Goal: Feedback & Contribution: Submit feedback/report problem

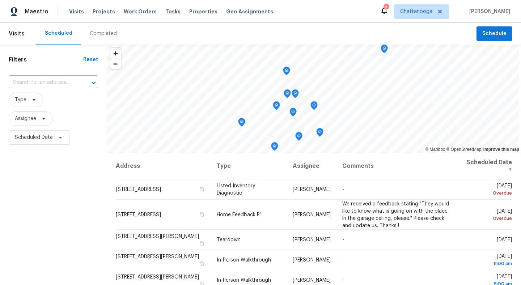
scroll to position [27, 0]
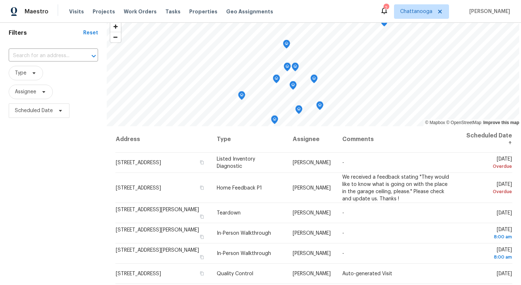
click at [195, 17] on div "Visits Projects Work Orders Tasks Properties Geo Assignments" at bounding box center [175, 11] width 213 height 14
click at [195, 10] on span "Properties" at bounding box center [203, 11] width 28 height 7
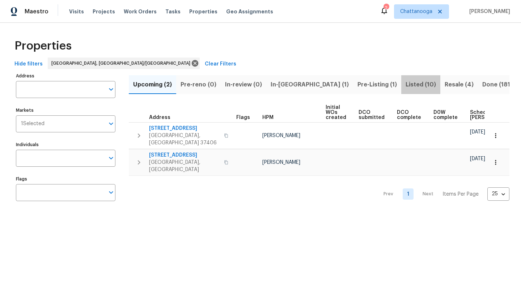
click at [405, 84] on span "Listed (10)" at bounding box center [420, 85] width 30 height 10
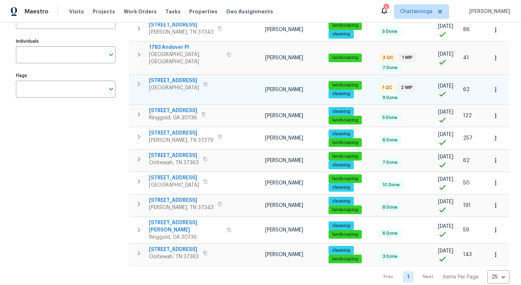
scroll to position [106, 0]
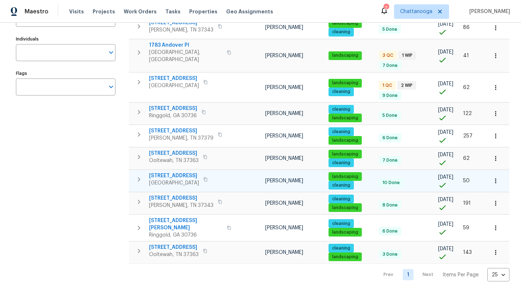
click at [169, 172] on span "1116 Magnolia St" at bounding box center [174, 175] width 50 height 7
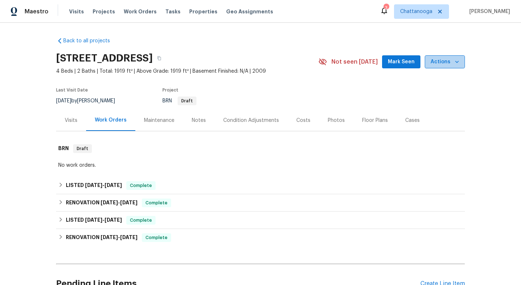
click at [451, 65] on span "Actions" at bounding box center [444, 61] width 29 height 9
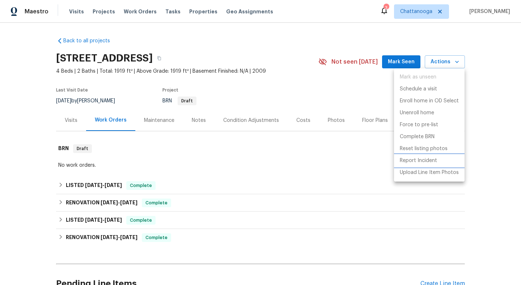
click at [429, 161] on p "Report Incident" at bounding box center [418, 161] width 37 height 8
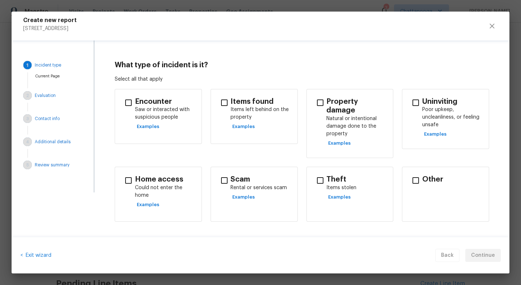
click at [223, 173] on input "checkbox" at bounding box center [224, 180] width 15 height 15
checkbox input "true"
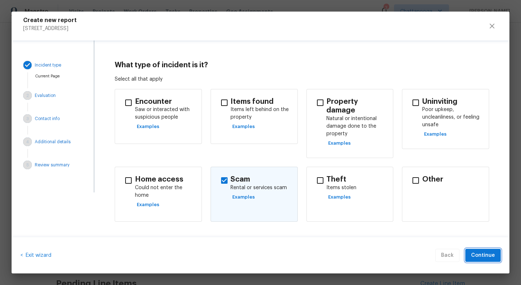
click at [494, 256] on span "Continue" at bounding box center [483, 255] width 24 height 9
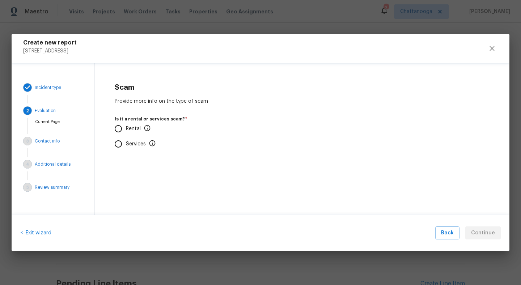
click at [118, 131] on input "Rental" at bounding box center [118, 128] width 15 height 15
radio input "true"
click at [118, 186] on input "Yes" at bounding box center [118, 186] width 15 height 15
radio input "true"
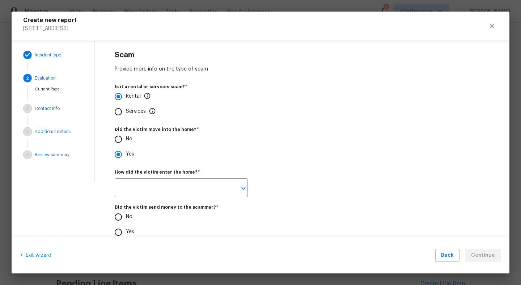
scroll to position [13, 0]
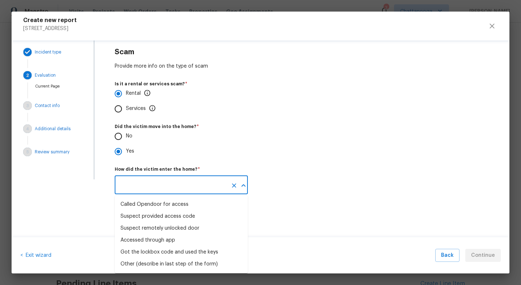
click at [157, 183] on input "text" at bounding box center [171, 185] width 113 height 17
click at [172, 263] on div "Other (describe in last step of the form)" at bounding box center [168, 264] width 97 height 8
type input "Other (describe in last step of the form)"
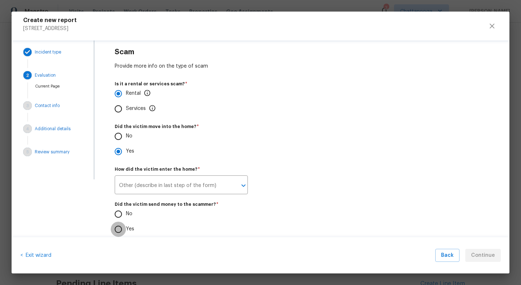
click at [118, 228] on input "Yes" at bounding box center [118, 229] width 15 height 15
radio input "true"
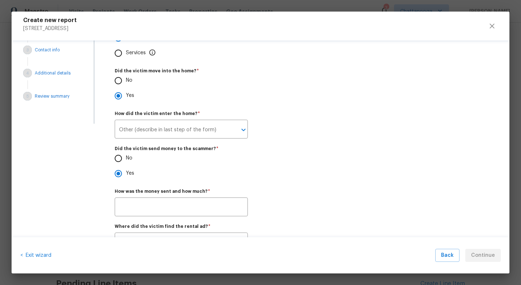
scroll to position [116, 0]
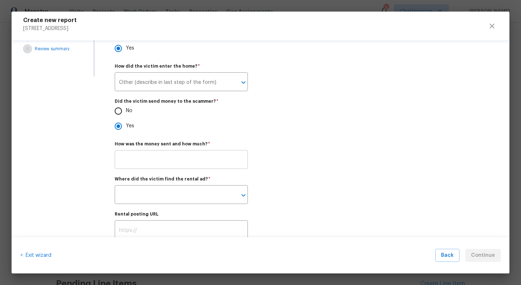
click at [144, 158] on input "text" at bounding box center [181, 160] width 133 height 17
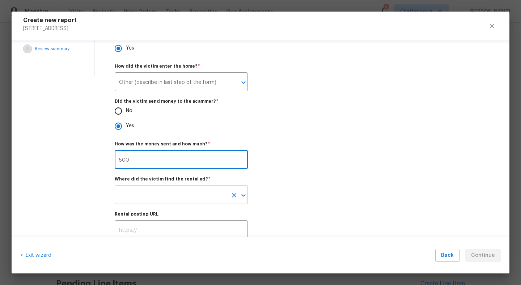
type input "500"
click at [149, 195] on input "text" at bounding box center [171, 195] width 113 height 17
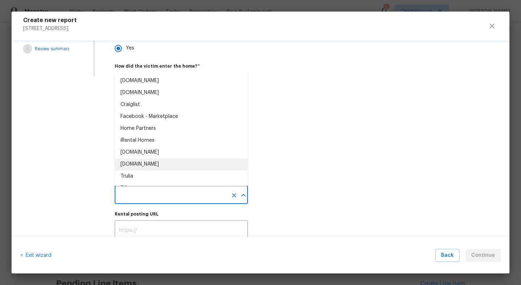
scroll to position [35, 0]
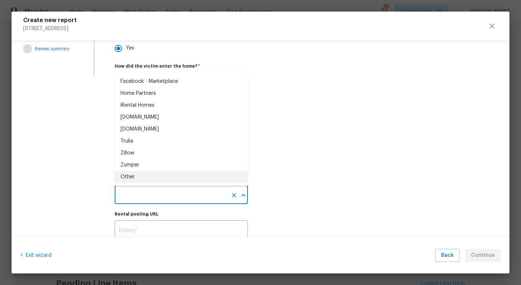
click at [136, 175] on li "Other" at bounding box center [181, 177] width 133 height 12
type input "Other"
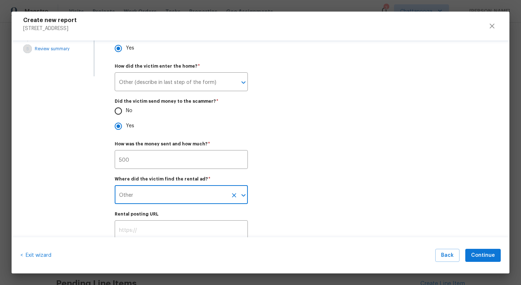
scroll to position [139, 0]
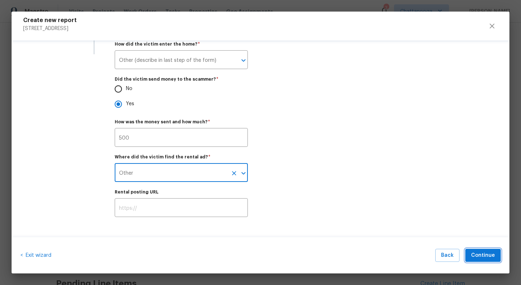
click at [488, 259] on span "Continue" at bounding box center [483, 255] width 24 height 9
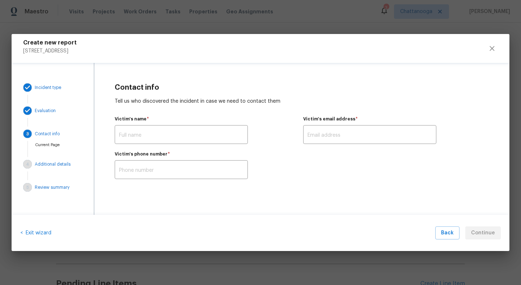
scroll to position [0, 0]
click at [157, 138] on input "text" at bounding box center [181, 135] width 133 height 17
type input "not sure"
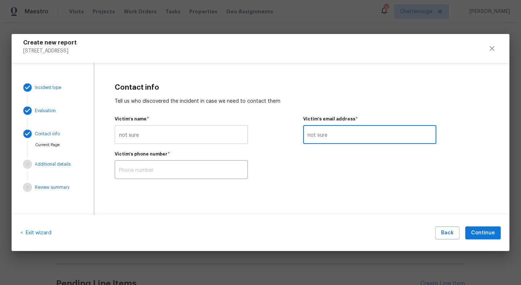
type input "not sure"
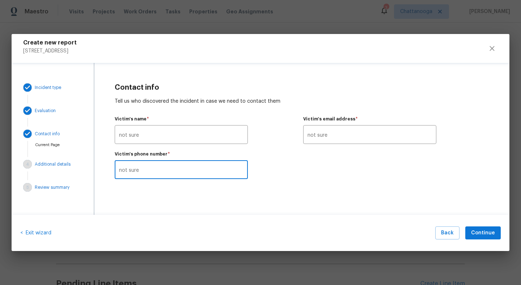
type input "not sure"
click at [487, 233] on span "Continue" at bounding box center [483, 233] width 24 height 9
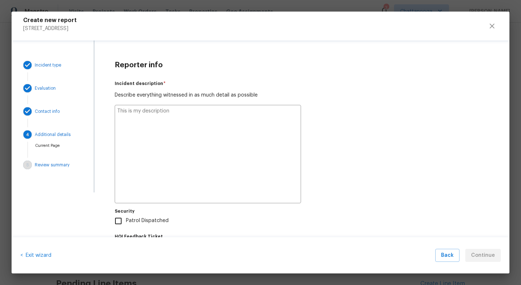
click at [191, 109] on textarea at bounding box center [208, 154] width 186 height 98
type textarea "M"
type textarea "x"
type textarea "My"
type textarea "x"
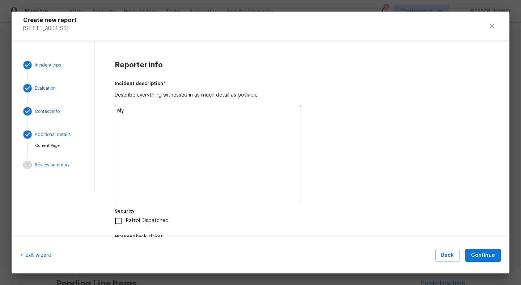
type textarea "My"
type textarea "x"
type textarea "My v"
type textarea "x"
type textarea "My"
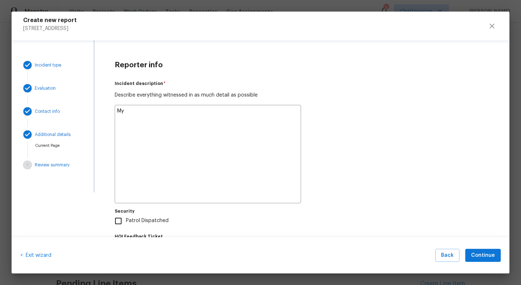
type textarea "x"
type textarea "My"
type textarea "x"
type textarea "M"
type textarea "x"
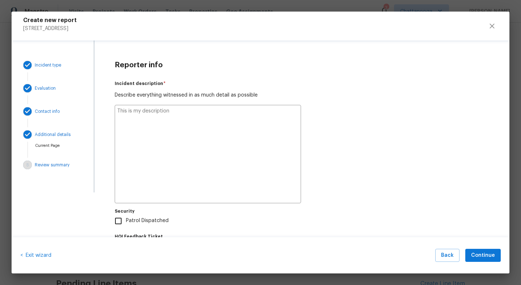
type textarea "x"
type textarea "V"
type textarea "x"
type textarea "Ve"
type textarea "x"
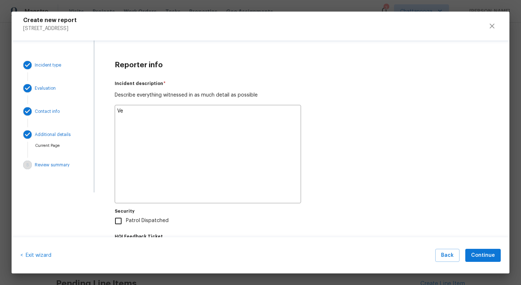
type textarea "Ven"
type textarea "x"
type textarea "Vend"
type textarea "x"
type textarea "Vendo"
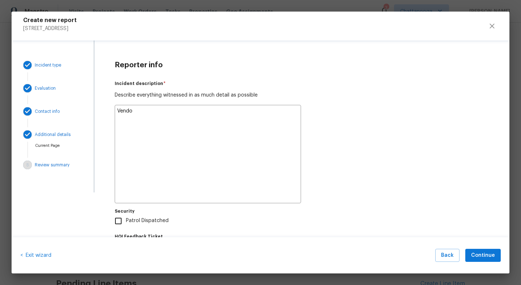
type textarea "x"
type textarea "Vendor"
type textarea "x"
type textarea "Vendor"
type textarea "x"
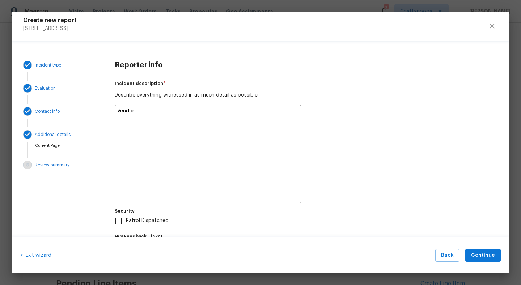
type textarea "Vendor ""
type textarea "x"
type textarea "Vendor "t"
type textarea "x"
type textarea "Vendor "to"
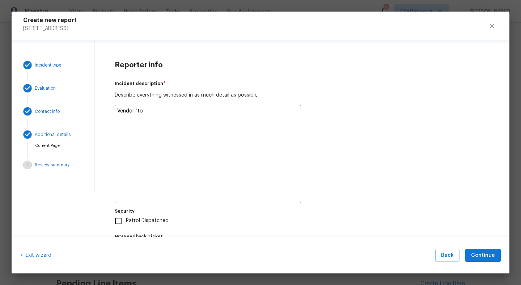
type textarea "x"
type textarea "Vendor "t"
type textarea "x"
type textarea "Vendor ""
type textarea "x"
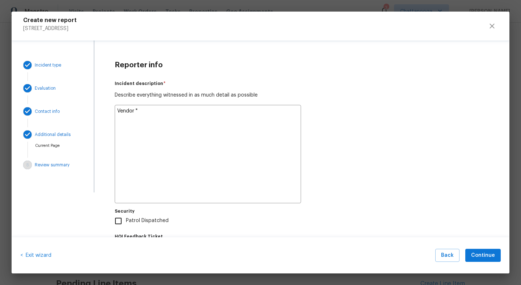
type textarea "Vendor "T"
type textarea "x"
type textarea "Vendor "To"
type textarea "x"
type textarea "Vendor "Top"
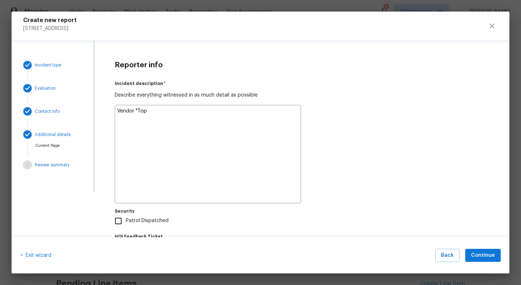
type textarea "x"
type textarea "Vendor "TopN"
type textarea "x"
type textarea "Vendor "[PERSON_NAME]"
type textarea "x"
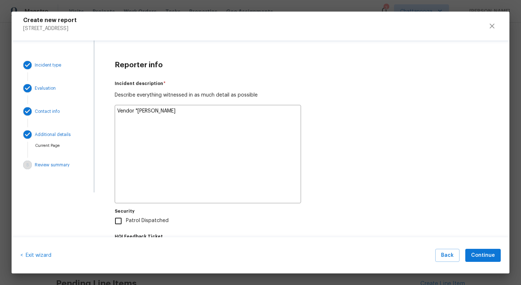
type textarea "Vendor "TopNot"
type textarea "x"
type textarea "Vendor "TopNotc"
type textarea "x"
type textarea "Vendor "TopNotch"
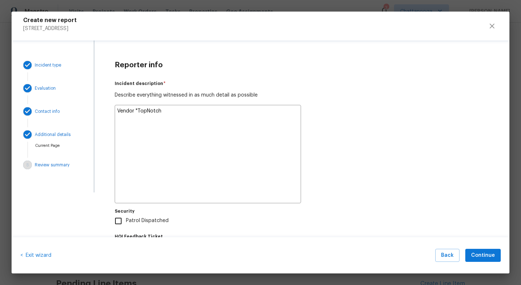
type textarea "x"
type textarea "Vendor "TopNotch""
type textarea "x"
type textarea "Vendor "TopNotch""
type textarea "x"
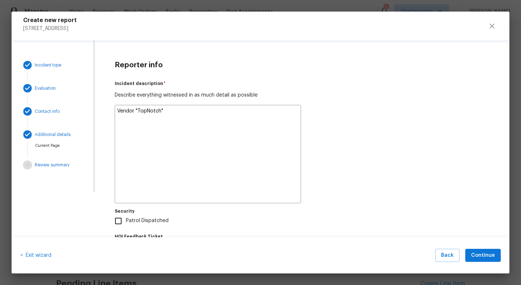
type textarea "Vendor "TopNotch" c"
type textarea "x"
type textarea "Vendor "TopNotch" ca"
type textarea "x"
type textarea "Vendor "TopNotch" cal"
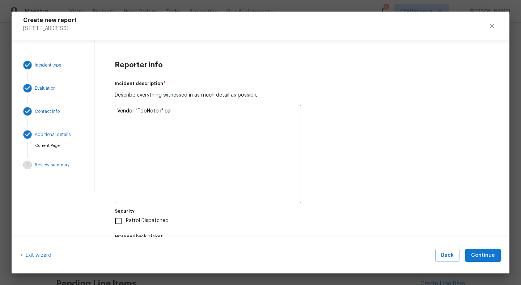
type textarea "x"
type textarea "Vendor "TopNotch" call"
type textarea "x"
type textarea "Vendor "TopNotch" calle"
type textarea "x"
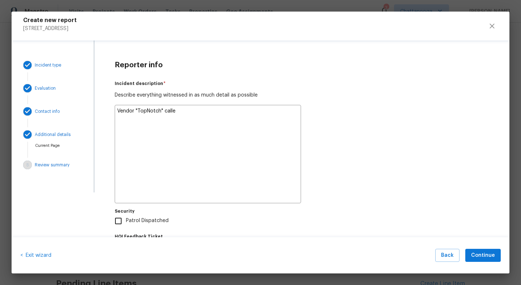
type textarea "Vendor "TopNotch" called"
type textarea "x"
type textarea "Vendor "TopNotch" called"
type textarea "x"
type textarea "Vendor "TopNotch" called m"
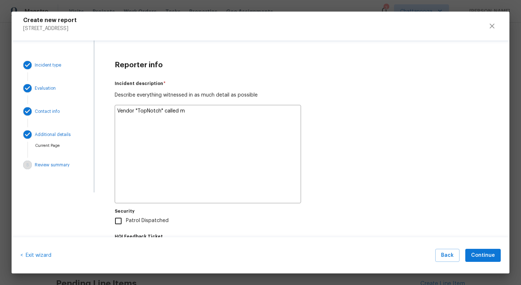
type textarea "x"
type textarea "Vendor "TopNotch" called me"
type textarea "x"
type textarea "Vendor "TopNotch" called me"
type textarea "x"
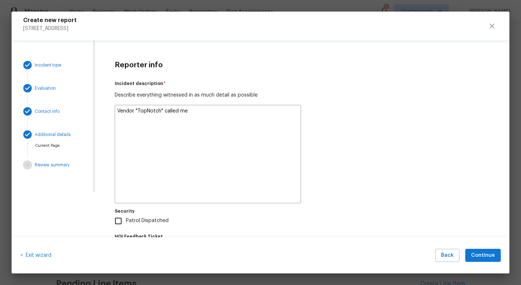
type textarea "Vendor "TopNotch" called me y"
type textarea "x"
type textarea "Vendor "TopNotch" called me ye"
type textarea "x"
type textarea "Vendor "TopNotch" called me yes"
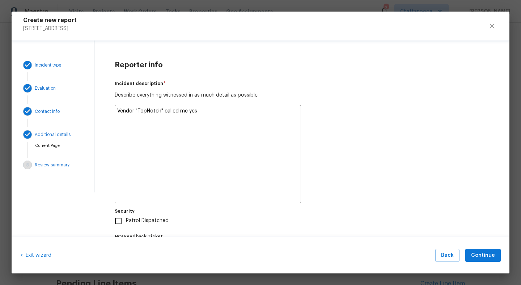
type textarea "x"
type textarea "Vendor "TopNotch" called me yest"
type textarea "x"
type textarea "Vendor "TopNotch" called me yeste"
type textarea "x"
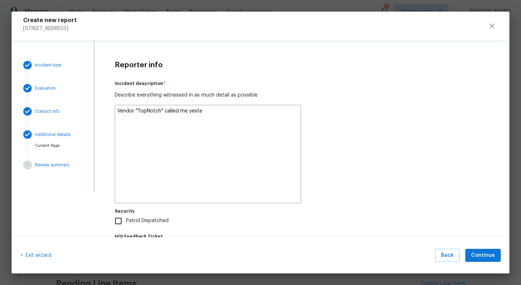
type textarea "Vendor "TopNotch" called me yester"
type textarea "x"
type textarea "Vendor "TopNotch" called me yesterd"
type textarea "x"
type textarea "Vendor "TopNotch" called me yesterda"
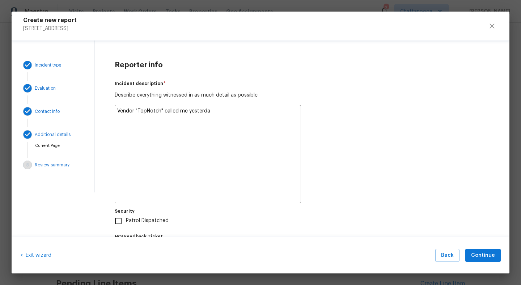
type textarea "x"
type textarea "Vendor "TopNotch" called me [DATE]"
type textarea "x"
type textarea "Vendor "TopNotch" called me [DATE]"
type textarea "x"
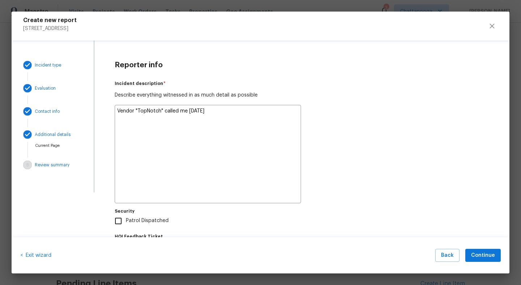
type textarea "Vendor "TopNotch" called me [DATE] a"
type textarea "x"
type textarea "Vendor "TopNotch" called me [DATE] an"
type textarea "x"
type textarea "Vendor "TopNotch" called me [DATE] and"
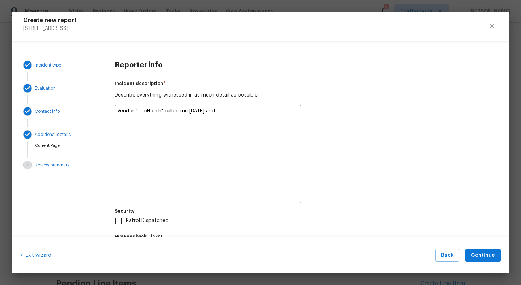
type textarea "x"
type textarea "Vendor "TopNotch" called me [DATE] and"
type textarea "x"
type textarea "Vendor "TopNotch" called me [DATE] and l"
type textarea "x"
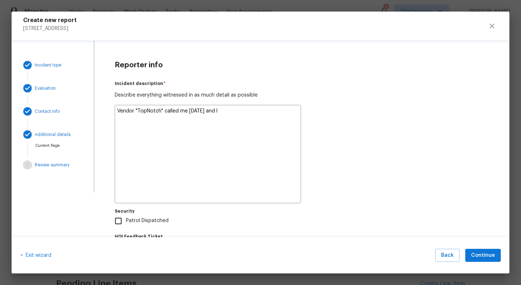
type textarea "Vendor "TopNotch" called me [DATE] and le"
type textarea "x"
type textarea "Vendor "TopNotch" called me [DATE] and let"
type textarea "x"
type textarea "Vendor "TopNotch" called me [DATE] and let"
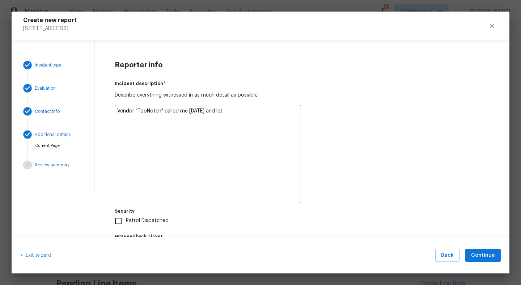
type textarea "x"
type textarea "Vendor "TopNotch" called me [DATE] and let m"
type textarea "x"
type textarea "Vendor "TopNotch" called me [DATE] and let me"
type textarea "x"
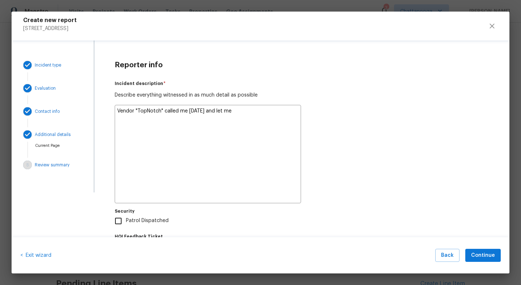
type textarea "Vendor "TopNotch" called me [DATE] and let me"
type textarea "x"
type textarea "Vendor "TopNotch" called me [DATE] and let me k"
type textarea "x"
type textarea "Vendor "TopNotch" called me [DATE] and let me kn"
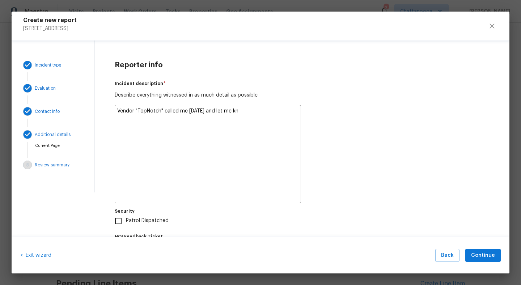
type textarea "x"
type textarea "Vendor "TopNotch" called me [DATE] and let me kno"
type textarea "x"
type textarea "Vendor "TopNotch" called me [DATE] and let me know"
type textarea "x"
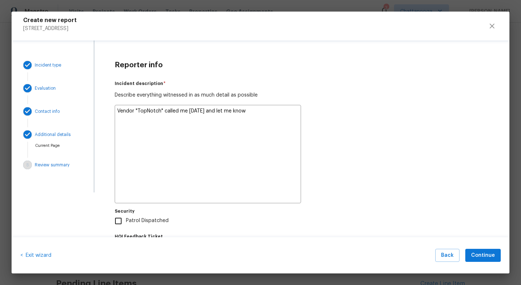
type textarea "Vendor "TopNotch" called me [DATE] and let me know"
type textarea "x"
type textarea "Vendor "TopNotch" called me [DATE] and let me know t"
type textarea "x"
type textarea "Vendor "TopNotch" called me [DATE] and let me know th"
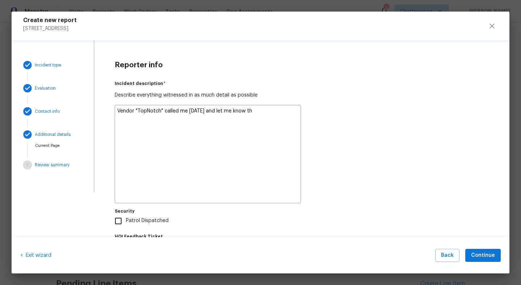
type textarea "x"
type textarea "Vendor "TopNotch" called me [DATE] and let me know tha"
type textarea "x"
type textarea "Vendor "TopNotch" called me [DATE] and let me know that"
type textarea "x"
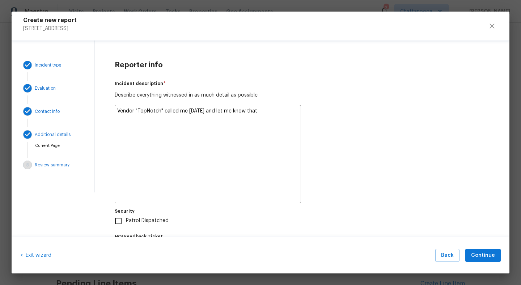
type textarea "Vendor "TopNotch" called me [DATE] and let me know that"
type textarea "x"
type textarea "Vendor "TopNotch" called me [DATE] and let me know that t"
type textarea "x"
type textarea "Vendor "TopNotch" called me [DATE] and let me know that th"
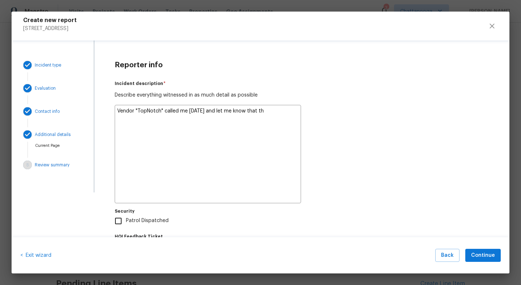
type textarea "x"
type textarea "Vendor "TopNotch" called me [DATE] and let me know that the"
type textarea "x"
type textarea "Vendor "TopNotch" called me [DATE] and let me know that the"
type textarea "x"
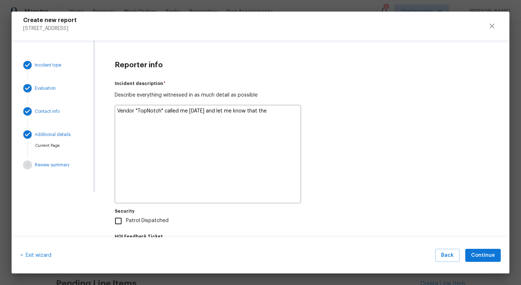
type textarea "Vendor "TopNotch" called me [DATE] and let me know that the"
type textarea "x"
type textarea "Vendor "TopNotch" called me [DATE] and let me know that ther"
type textarea "x"
type textarea "Vendor "TopNotch" called me [DATE] and let me know that there"
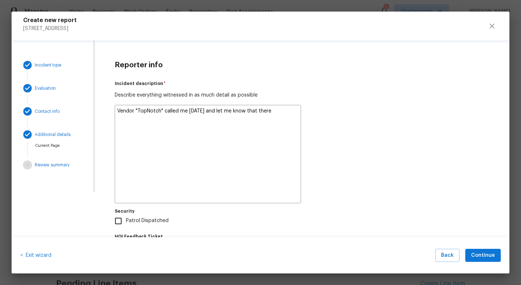
type textarea "x"
type textarea "Vendor "TopNotch" called me [DATE] and let me know that there"
type textarea "x"
type textarea "Vendor "TopNotch" called me [DATE] and let me know that there w"
type textarea "x"
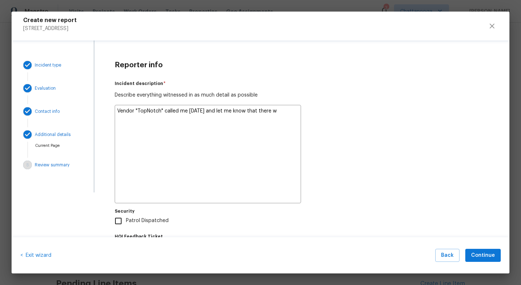
type textarea "Vendor "TopNotch" called me [DATE] and let me know that there we"
type textarea "x"
type textarea "Vendor "TopNotch" called me [DATE] and let me know that there wer"
type textarea "x"
type textarea "Vendor "TopNotch" called me [DATE] and let me know that there were"
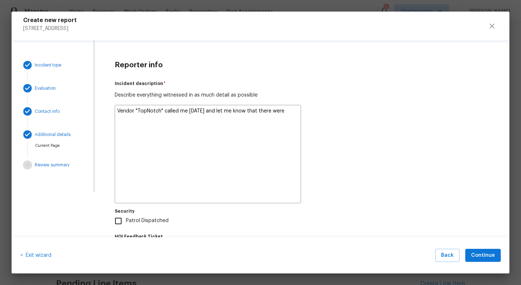
type textarea "x"
type textarea "Vendor "TopNotch" called me [DATE] and let me know that there were"
type textarea "x"
type textarea "Vendor "TopNotch" called me [DATE] and let me know that there were s"
type textarea "x"
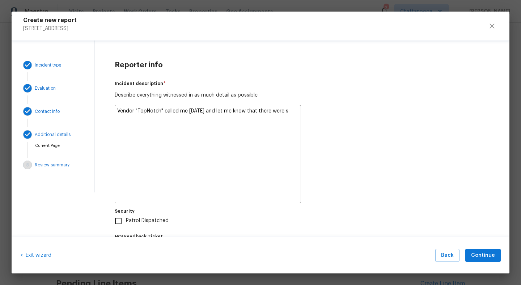
type textarea "Vendor "TopNotch" called me [DATE] and let me know that there were sc"
type textarea "x"
type textarea "Vendor "TopNotch" called me [DATE] and let me know that there were s"
type textarea "x"
type textarea "Vendor "TopNotch" called me [DATE] and let me know that there were sq"
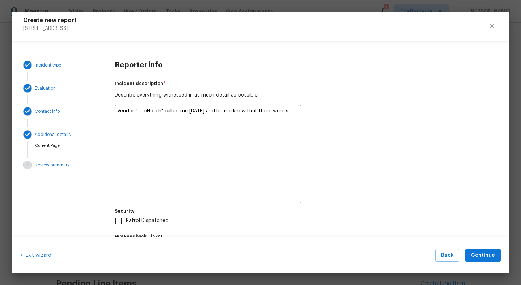
type textarea "x"
type textarea "Vendor "TopNotch" called me [DATE] and let me know that there were squ"
type textarea "x"
type textarea "Vendor "TopNotch" called me [DATE] and let me know that there were squa"
type textarea "x"
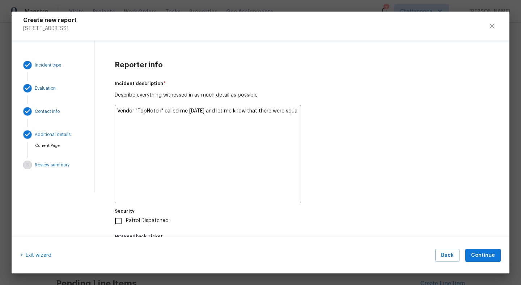
type textarea "Vendor "TopNotch" called me [DATE] and let me know that there were squar"
type textarea "x"
type textarea "Vendor "TopNotch" called me [DATE] and let me know that there were squa"
type textarea "x"
type textarea "Vendor "TopNotch" called me [DATE] and let me know that there were squat"
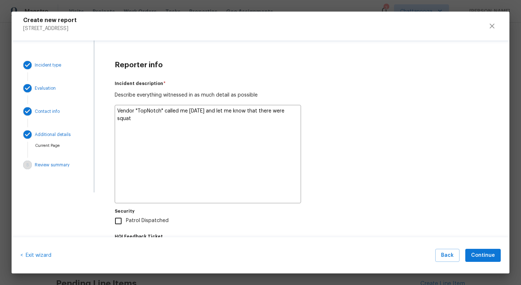
type textarea "x"
type textarea "Vendor "TopNotch" called me [DATE] and let me know that there were squatt"
type textarea "x"
type textarea "Vendor "TopNotch" called me [DATE] and let me know that there were squatte"
type textarea "x"
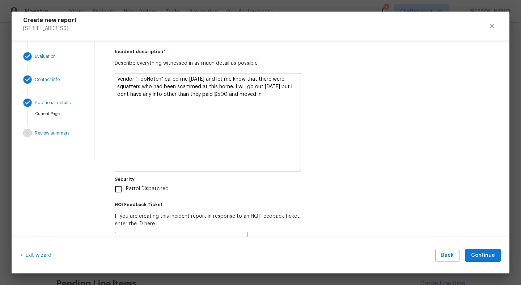
scroll to position [65, 0]
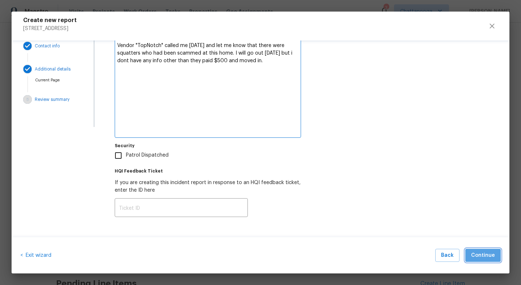
click at [490, 252] on span "Continue" at bounding box center [483, 255] width 24 height 9
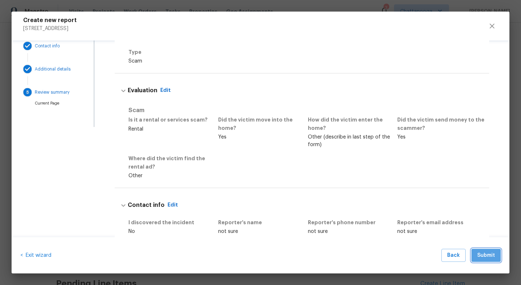
click at [485, 252] on span "Submit" at bounding box center [486, 255] width 18 height 9
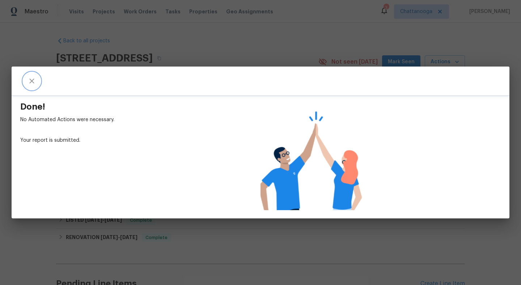
click at [34, 83] on icon "close" at bounding box center [31, 81] width 9 height 9
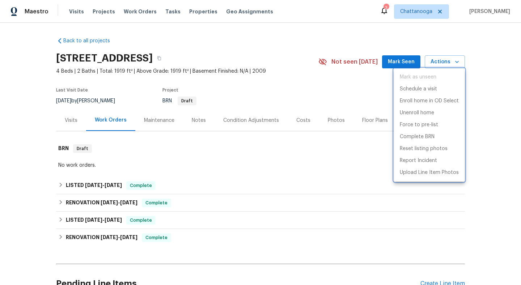
click at [69, 9] on div at bounding box center [260, 142] width 521 height 285
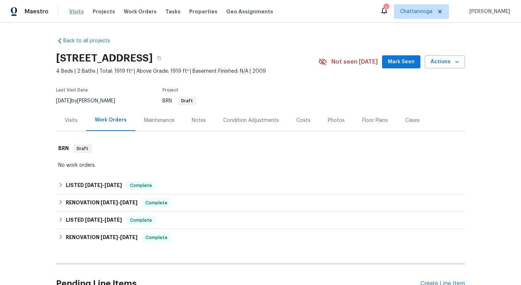
click at [76, 13] on span "Visits" at bounding box center [76, 11] width 15 height 7
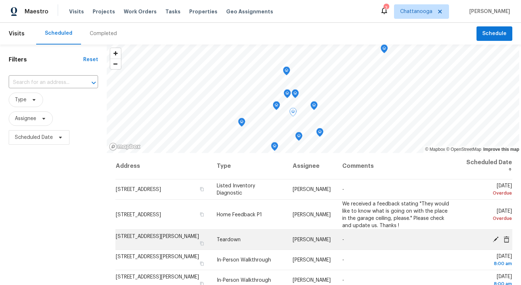
click at [496, 238] on icon at bounding box center [495, 239] width 6 height 6
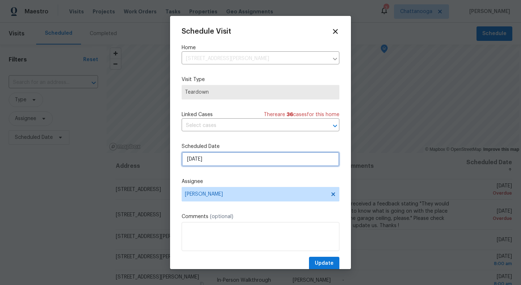
click at [221, 166] on input "[DATE]" at bounding box center [261, 159] width 158 height 14
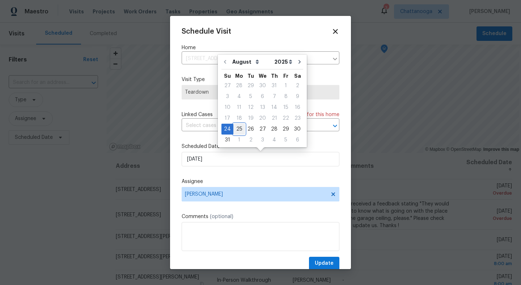
click at [236, 128] on div "25" at bounding box center [239, 129] width 12 height 10
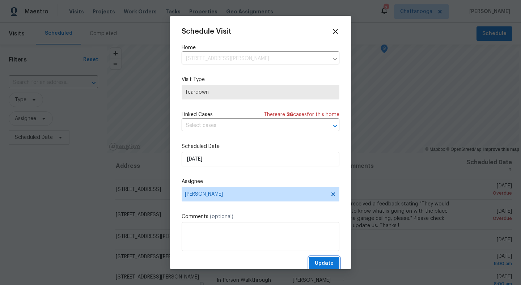
click at [329, 262] on span "Update" at bounding box center [324, 263] width 19 height 9
